Goal: Transaction & Acquisition: Purchase product/service

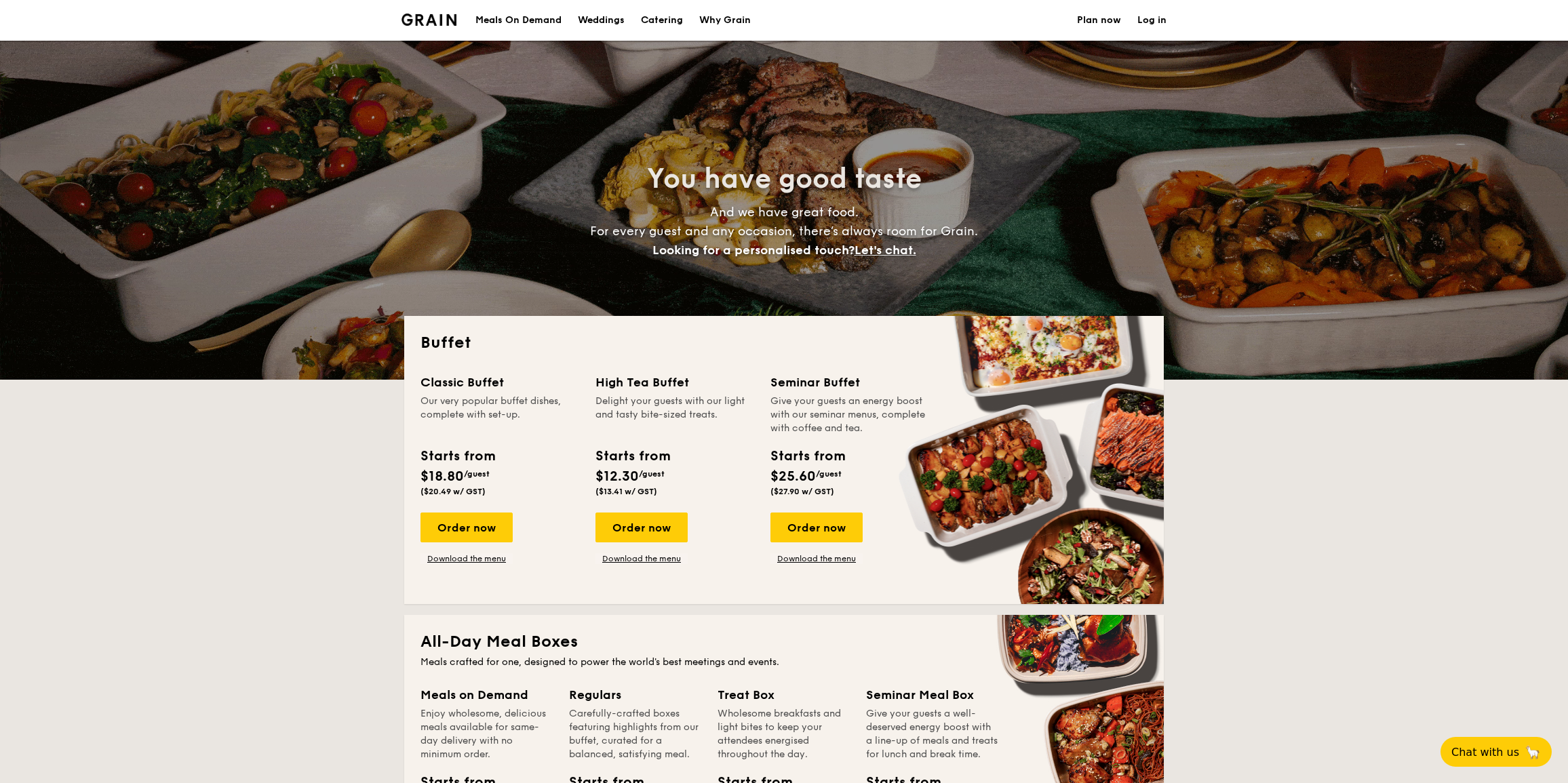
select select
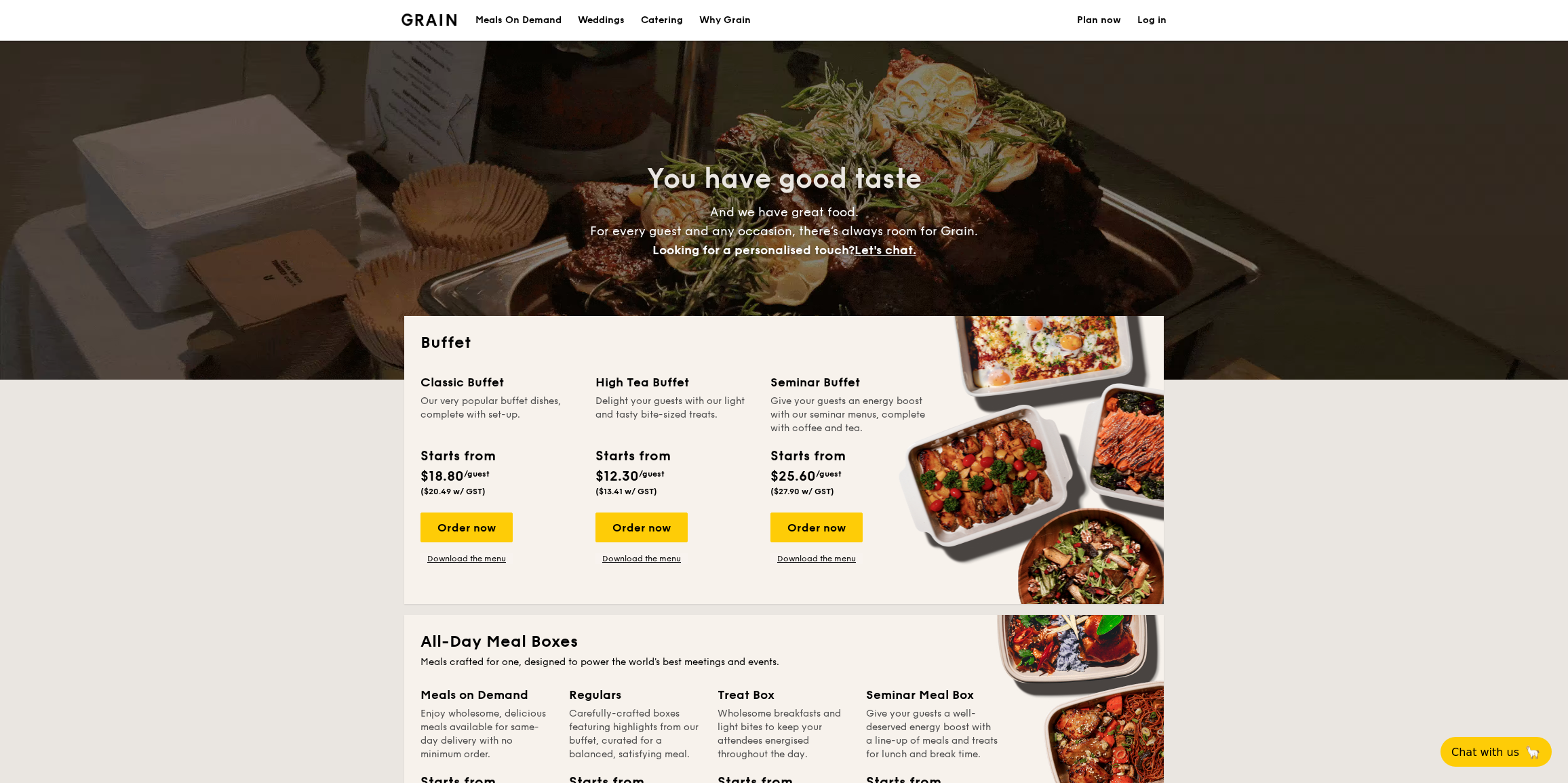
click at [557, 16] on div "Meals On Demand" at bounding box center [518, 20] width 87 height 41
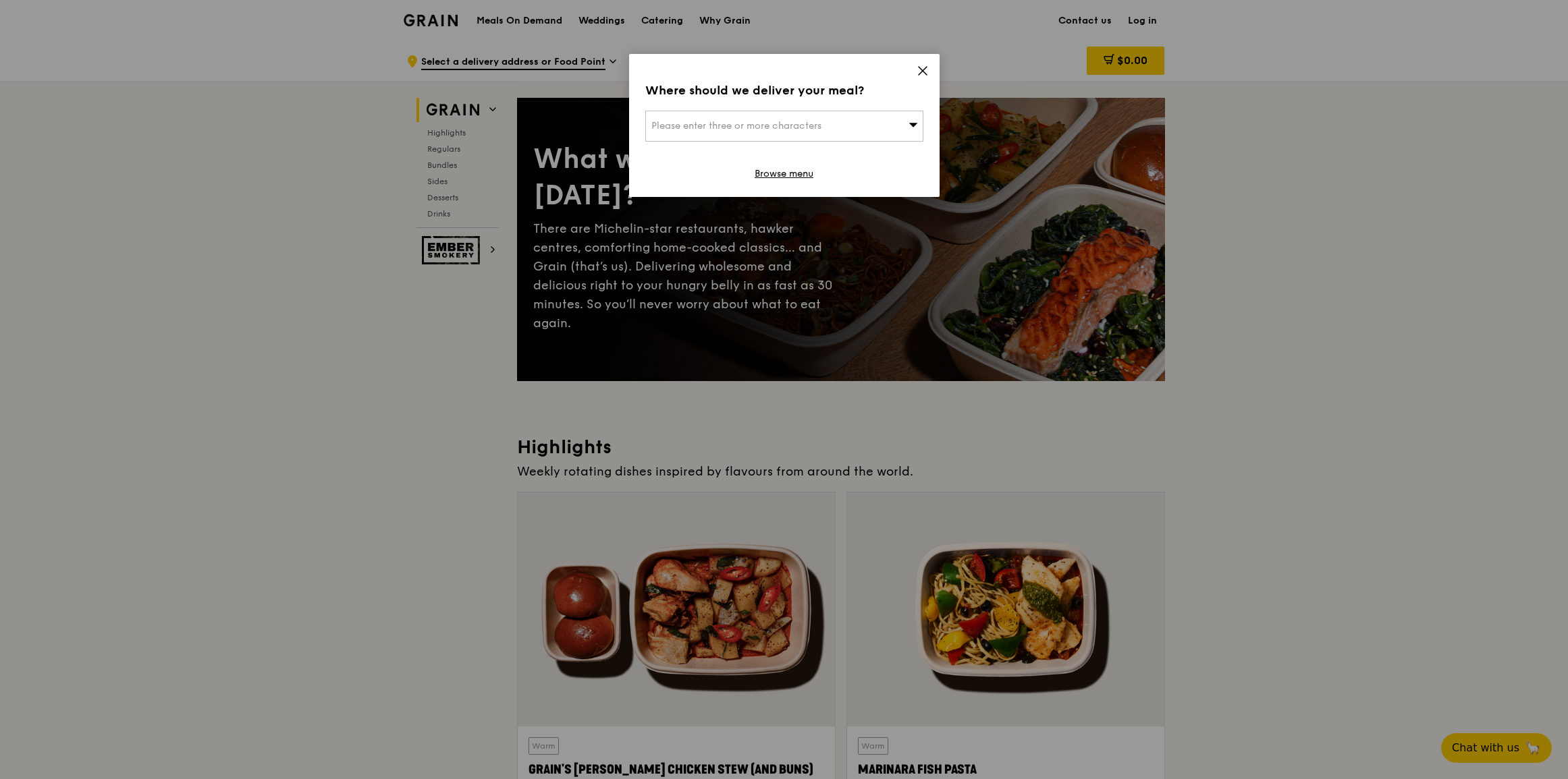
click at [924, 75] on icon at bounding box center [923, 71] width 12 height 12
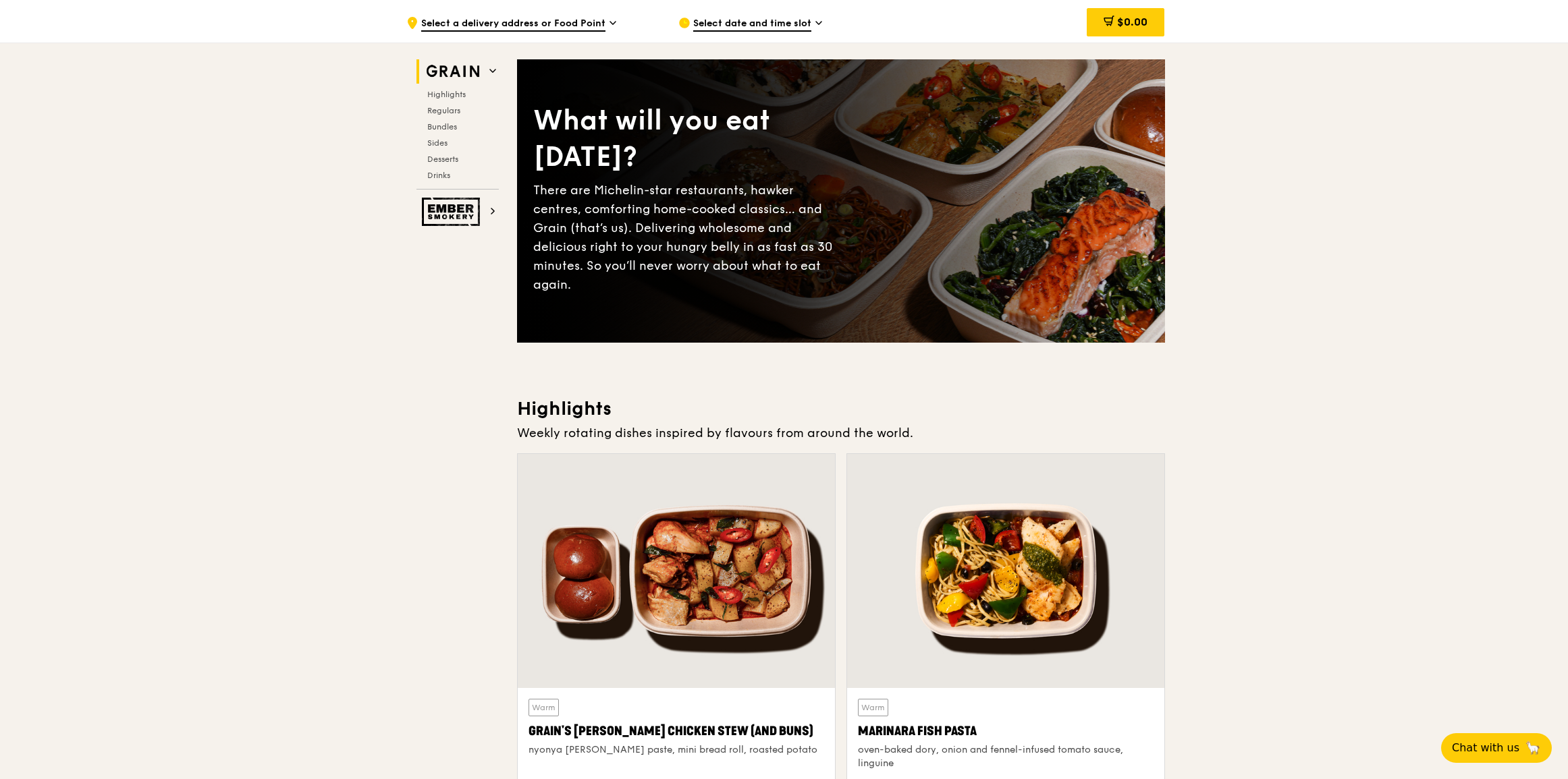
scroll to position [306, 0]
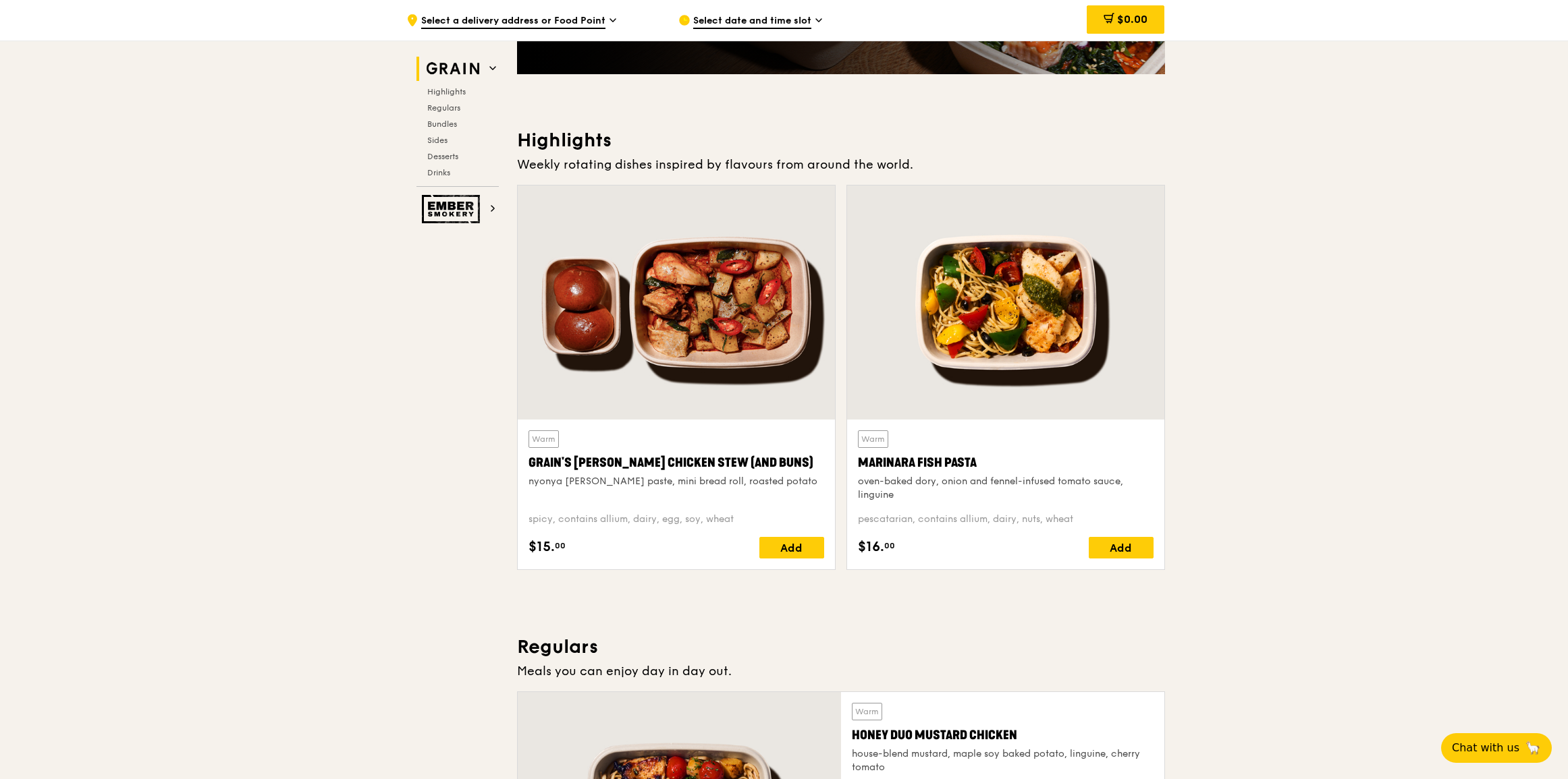
drag, startPoint x: 526, startPoint y: 463, endPoint x: 784, endPoint y: 460, distance: 258.0
click at [783, 460] on div "Warm Grain's Curry Chicken Stew (and buns) nyonya curry paste, mini bread roll,…" at bounding box center [676, 494] width 317 height 150
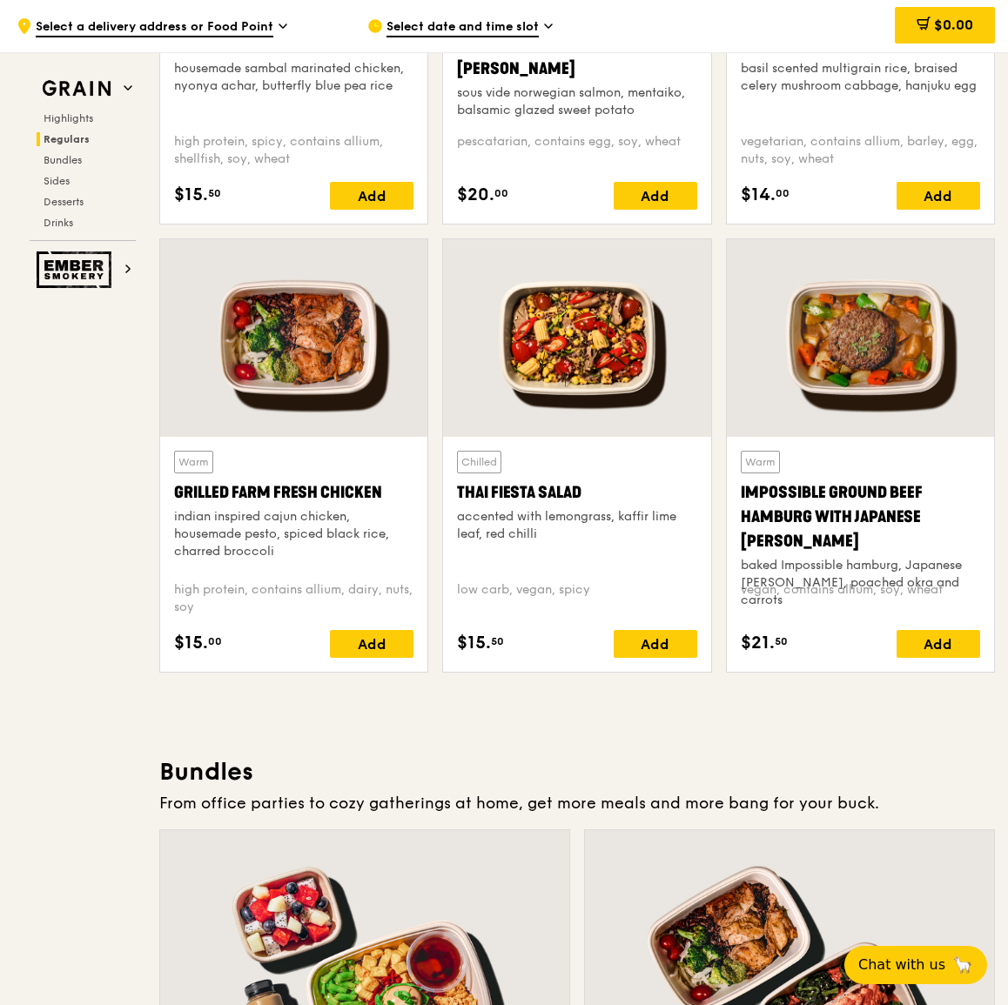
scroll to position [2295, 0]
